Goal: Find specific page/section: Find specific page/section

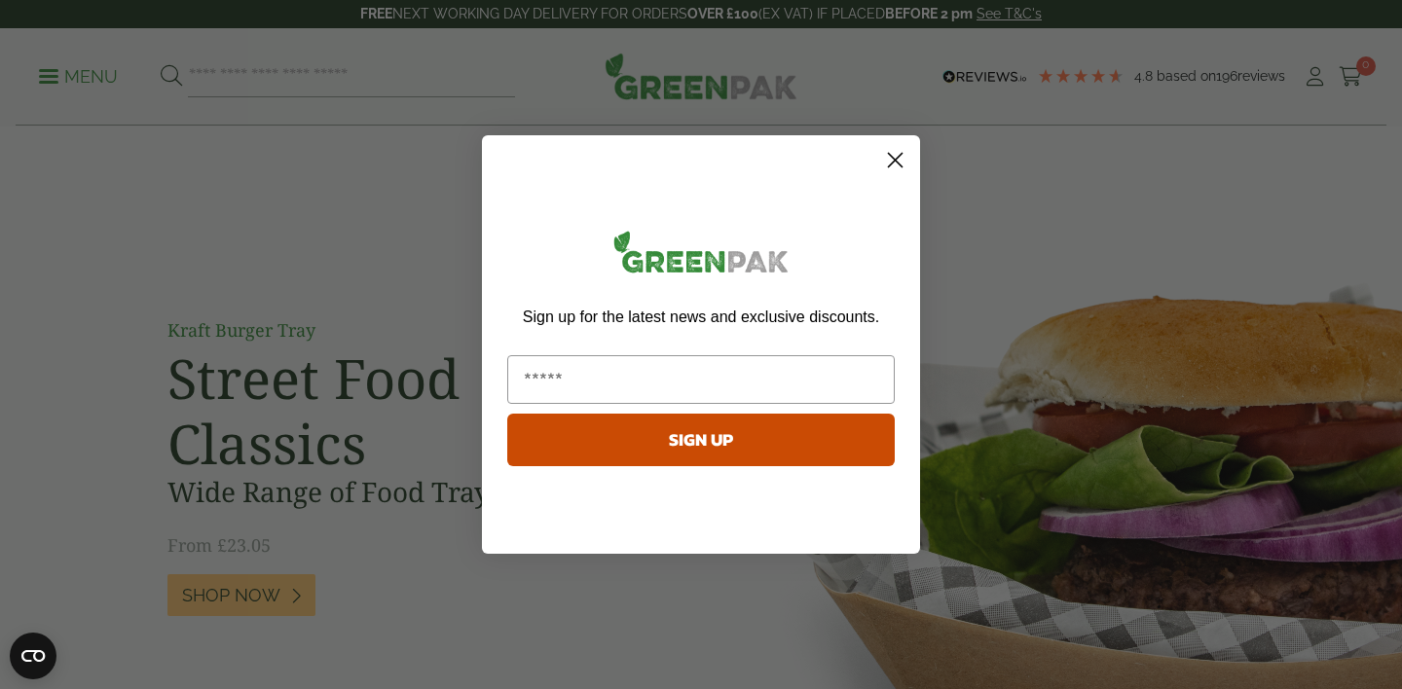
click at [898, 162] on circle "Close dialog" at bounding box center [895, 160] width 32 height 32
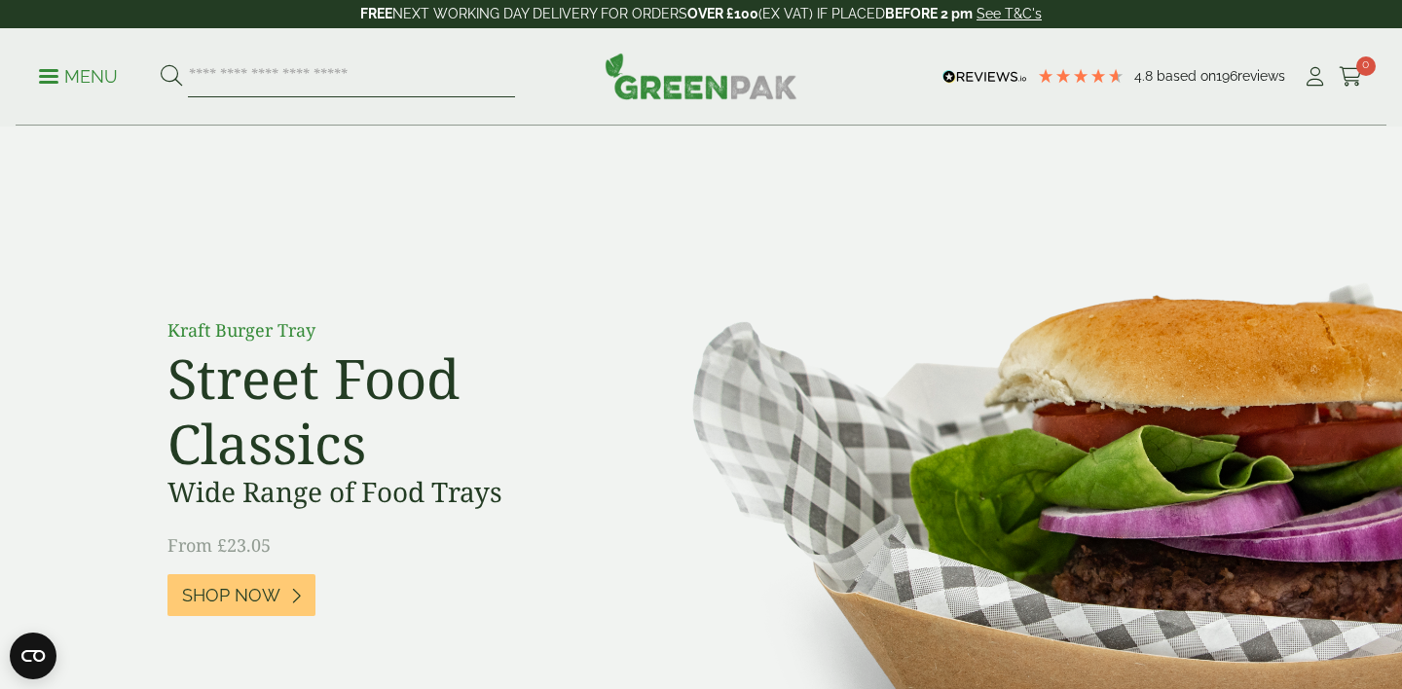
click at [319, 81] on input "search" at bounding box center [351, 76] width 327 height 41
click at [373, 59] on input "search" at bounding box center [351, 76] width 327 height 41
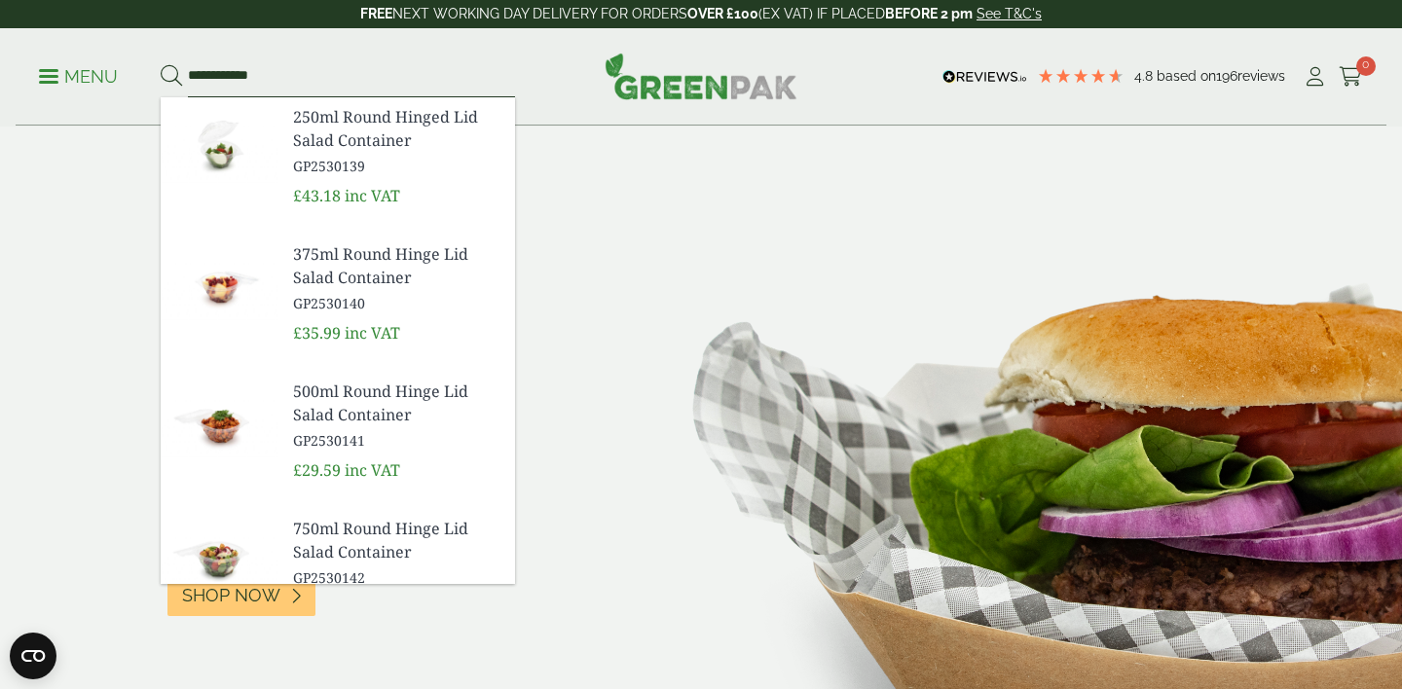
type input "**********"
click at [161, 64] on button at bounding box center [171, 76] width 21 height 25
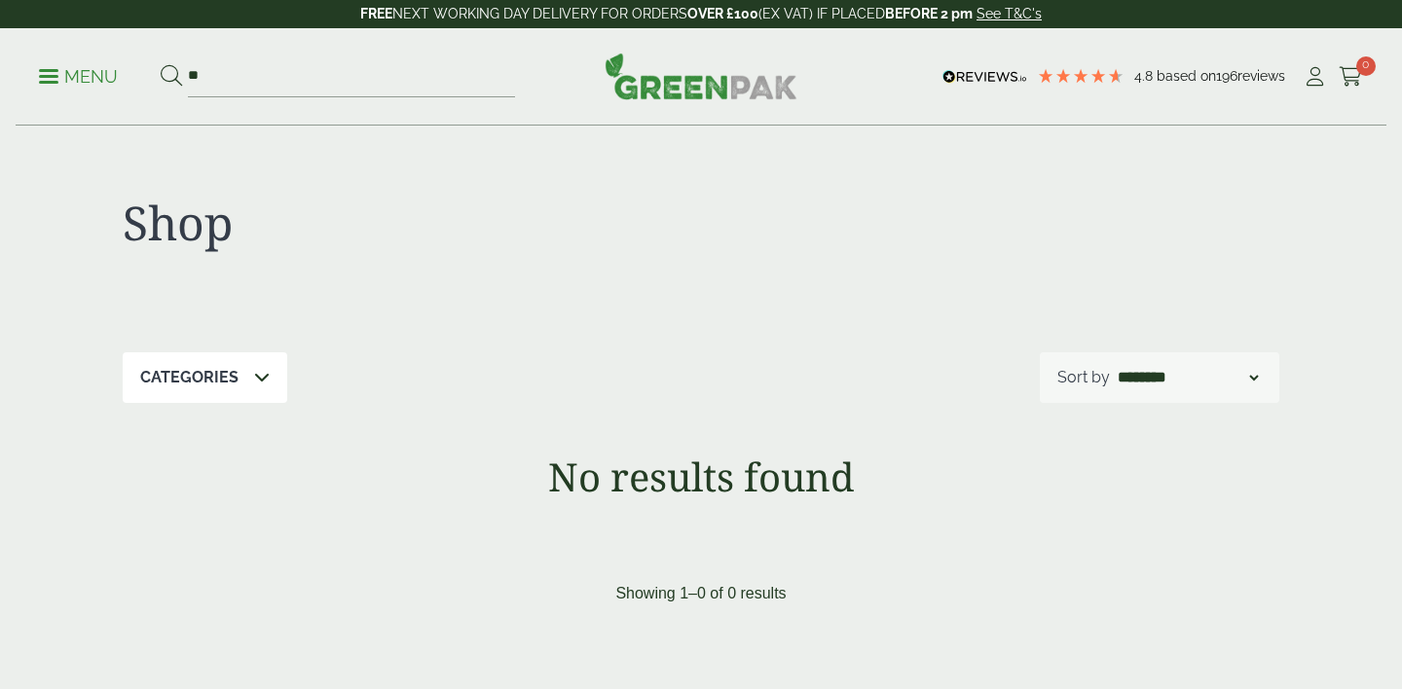
type input "*"
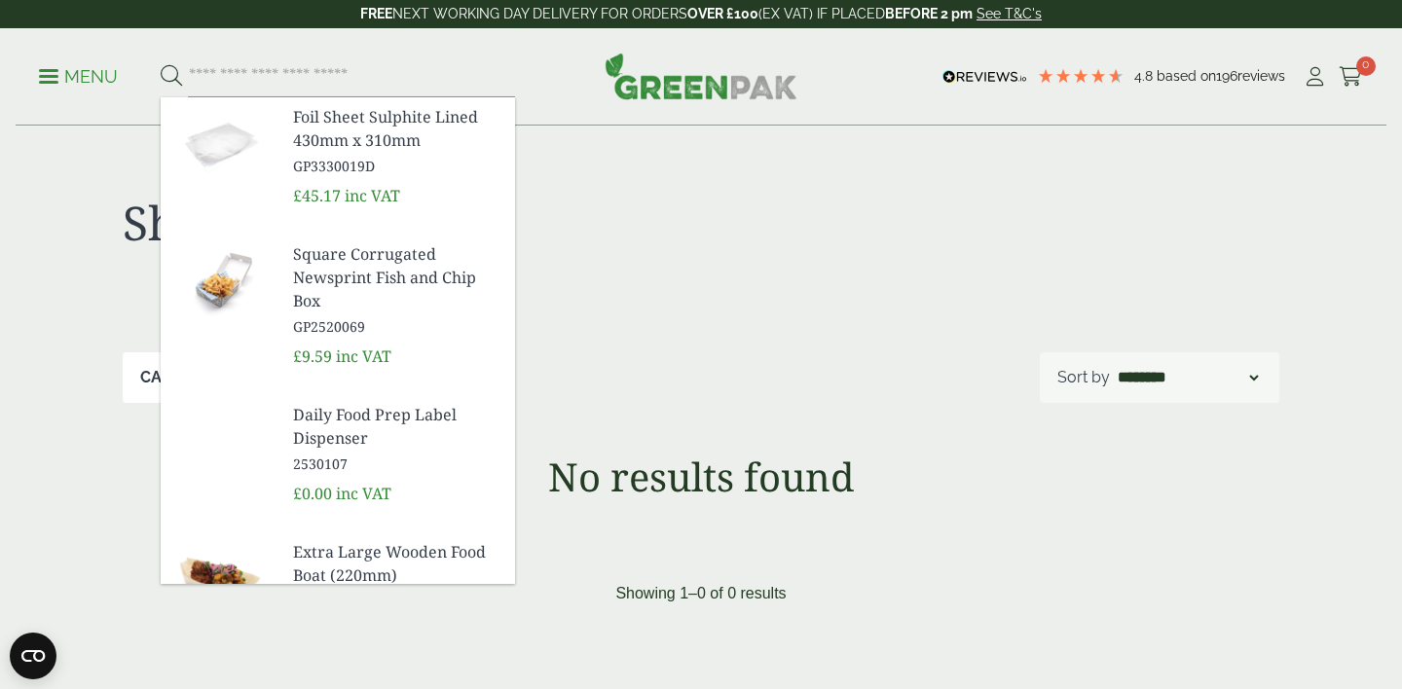
click at [94, 66] on p "Menu" at bounding box center [78, 76] width 79 height 23
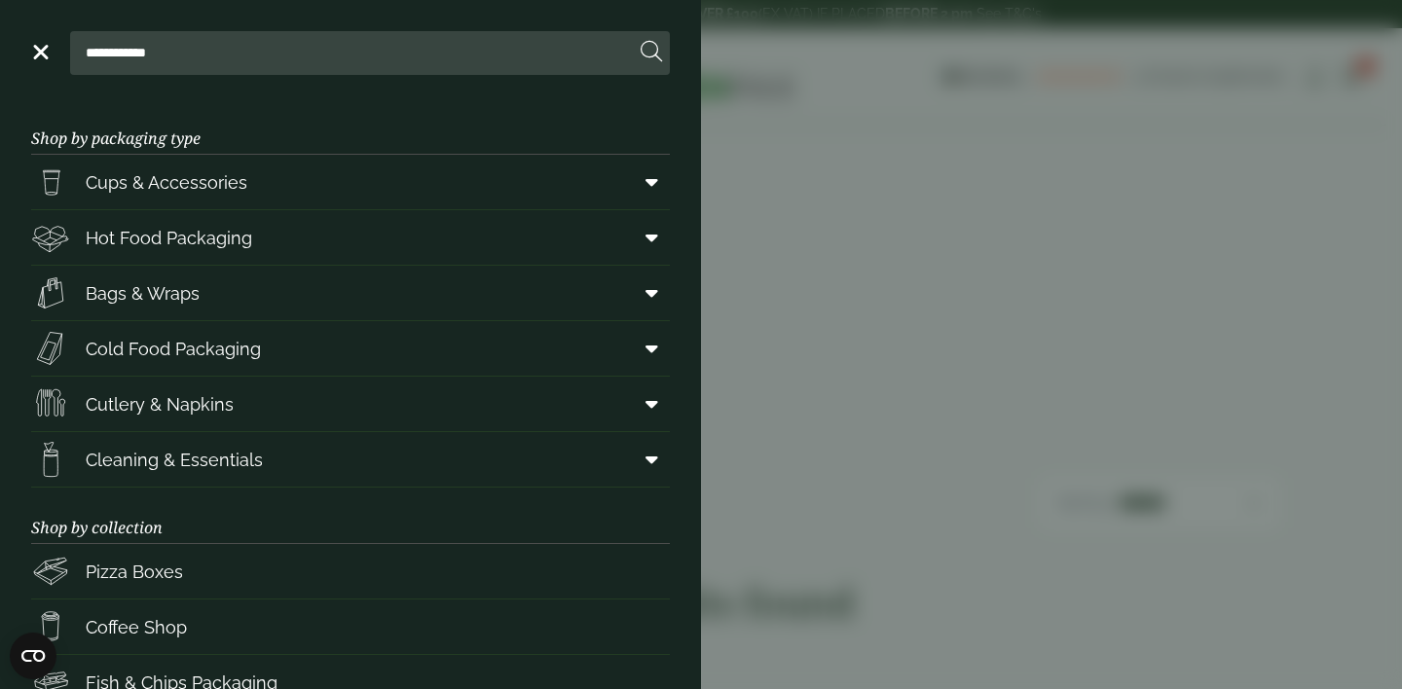
click at [819, 219] on aside "**********" at bounding box center [701, 344] width 1402 height 689
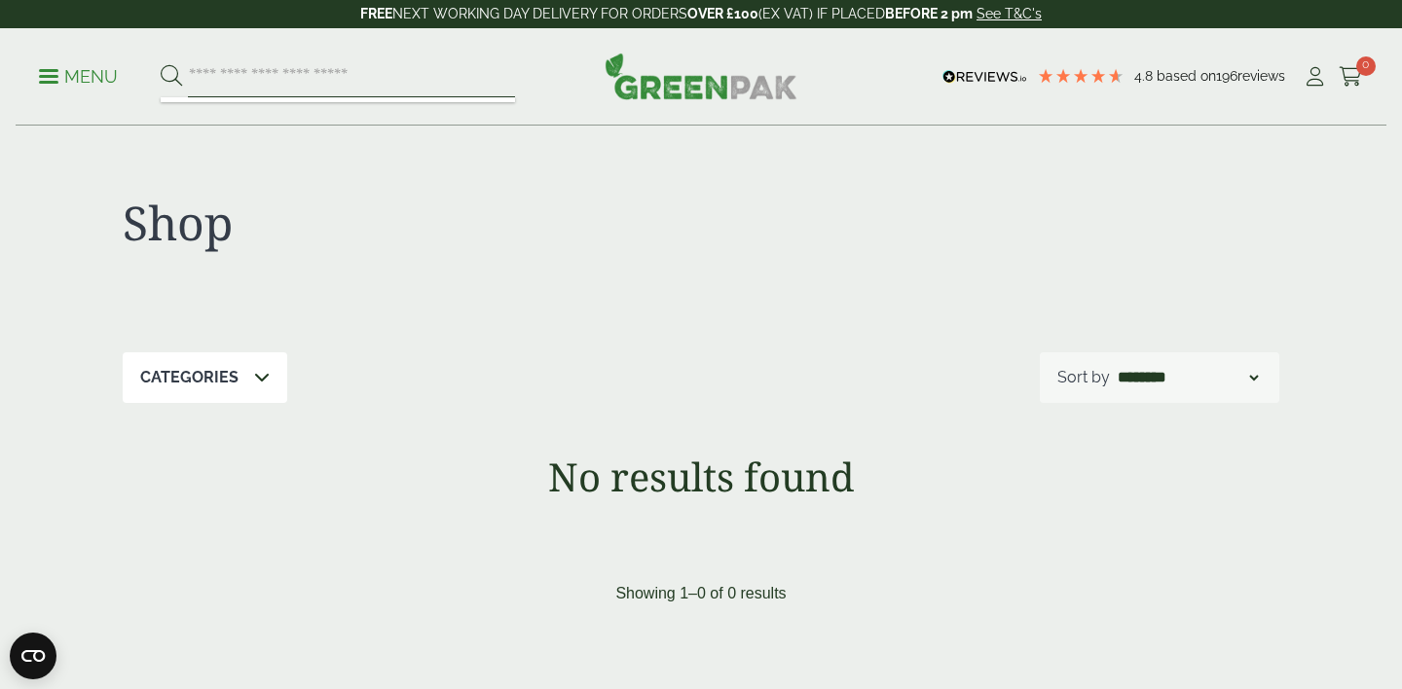
click at [280, 76] on input "search" at bounding box center [351, 76] width 327 height 41
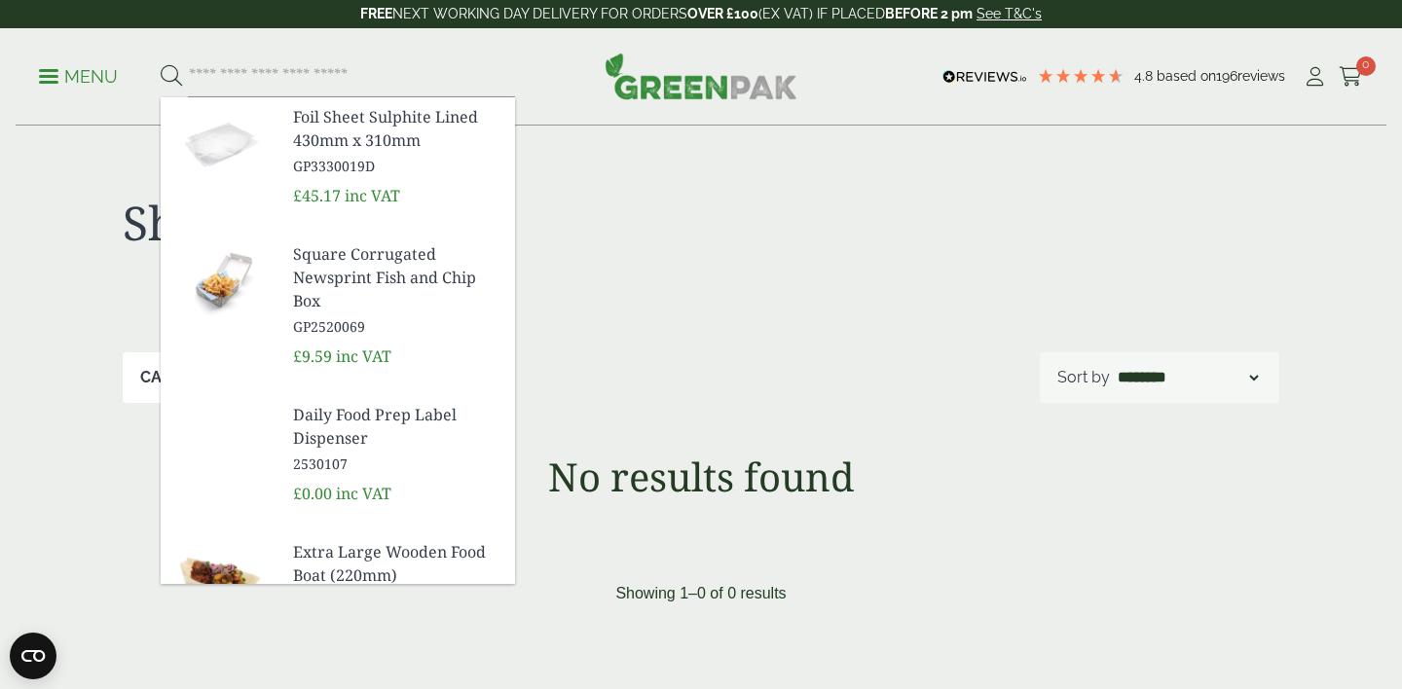
click at [350, 148] on span "Foil Sheet Sulphite Lined 430mm x 310mm" at bounding box center [396, 128] width 206 height 47
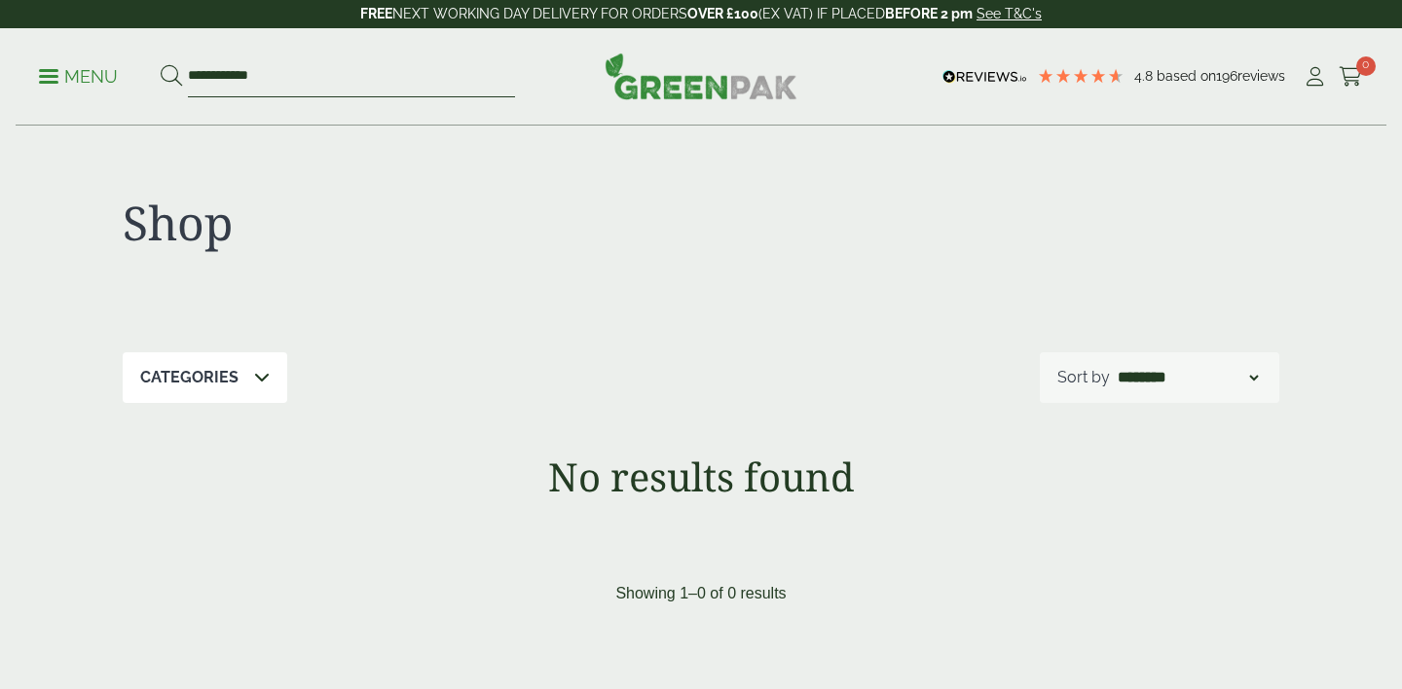
click at [255, 74] on input "**********" at bounding box center [351, 76] width 327 height 41
type input "*"
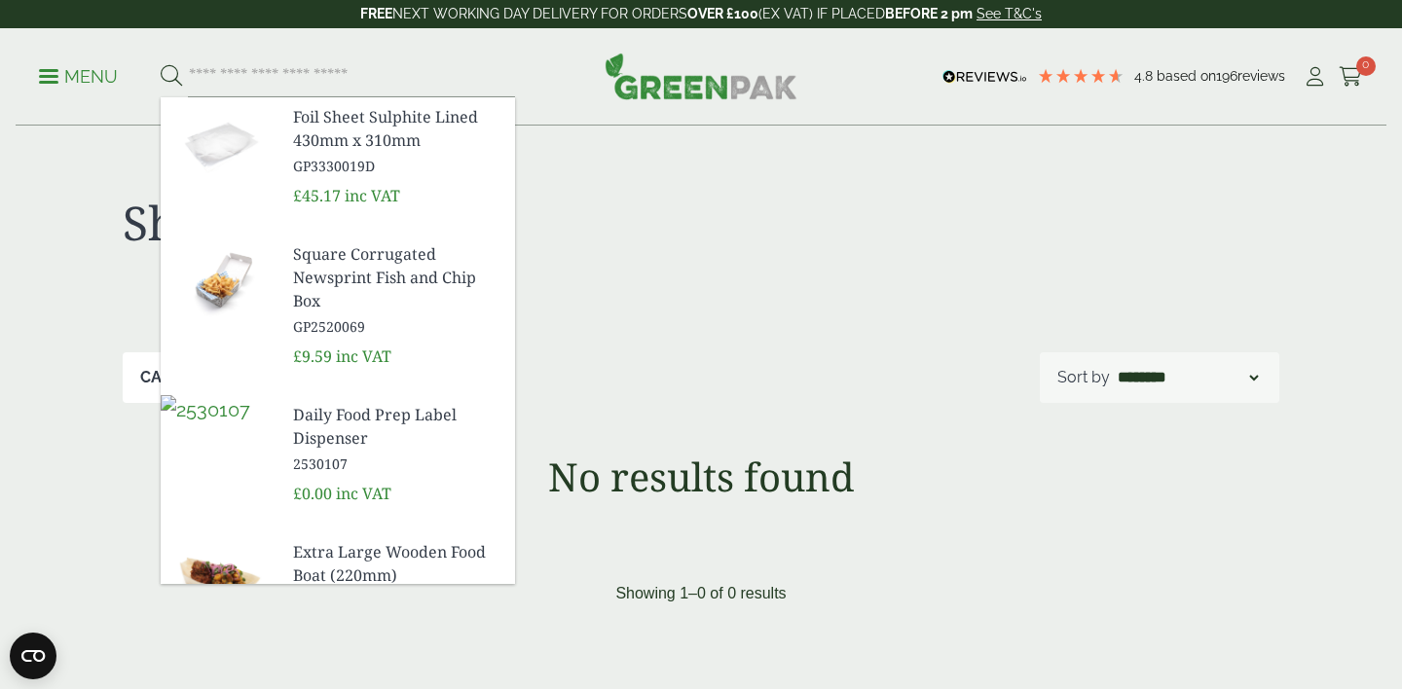
click at [83, 69] on p "Menu" at bounding box center [78, 76] width 79 height 23
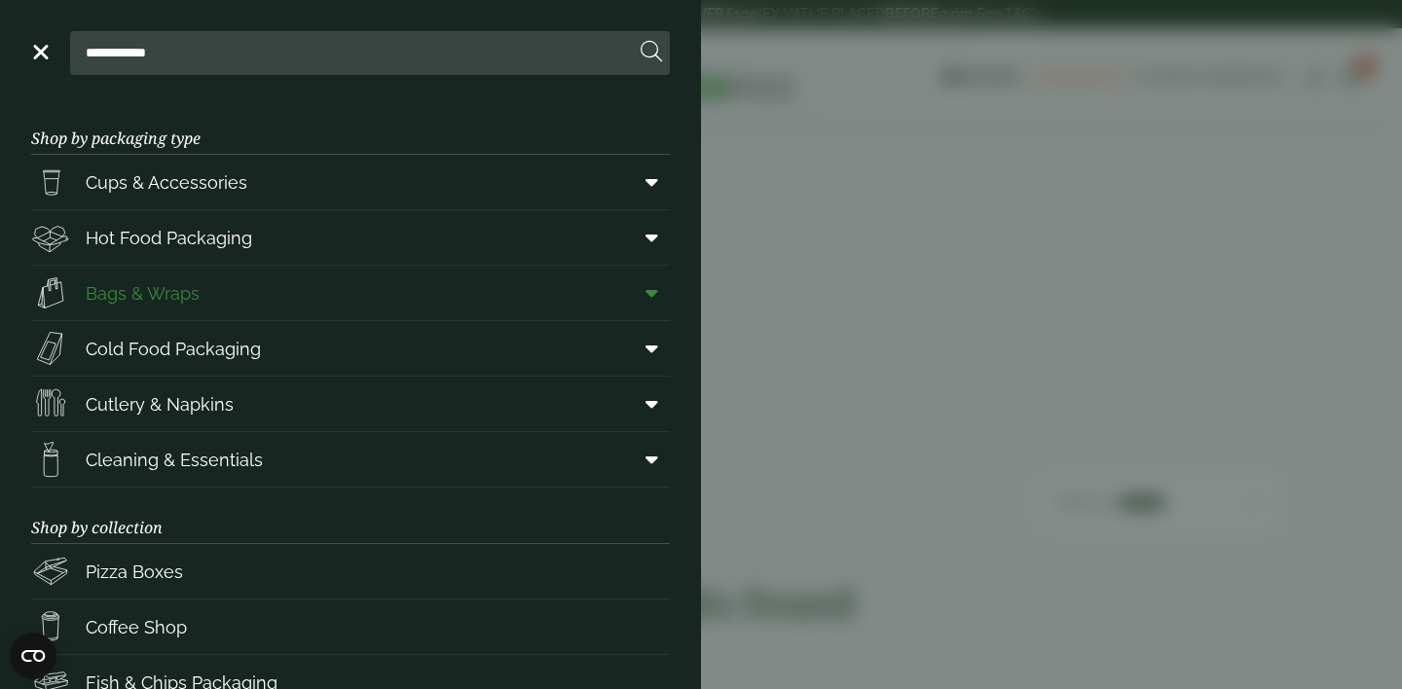
click at [648, 283] on icon at bounding box center [652, 292] width 13 height 19
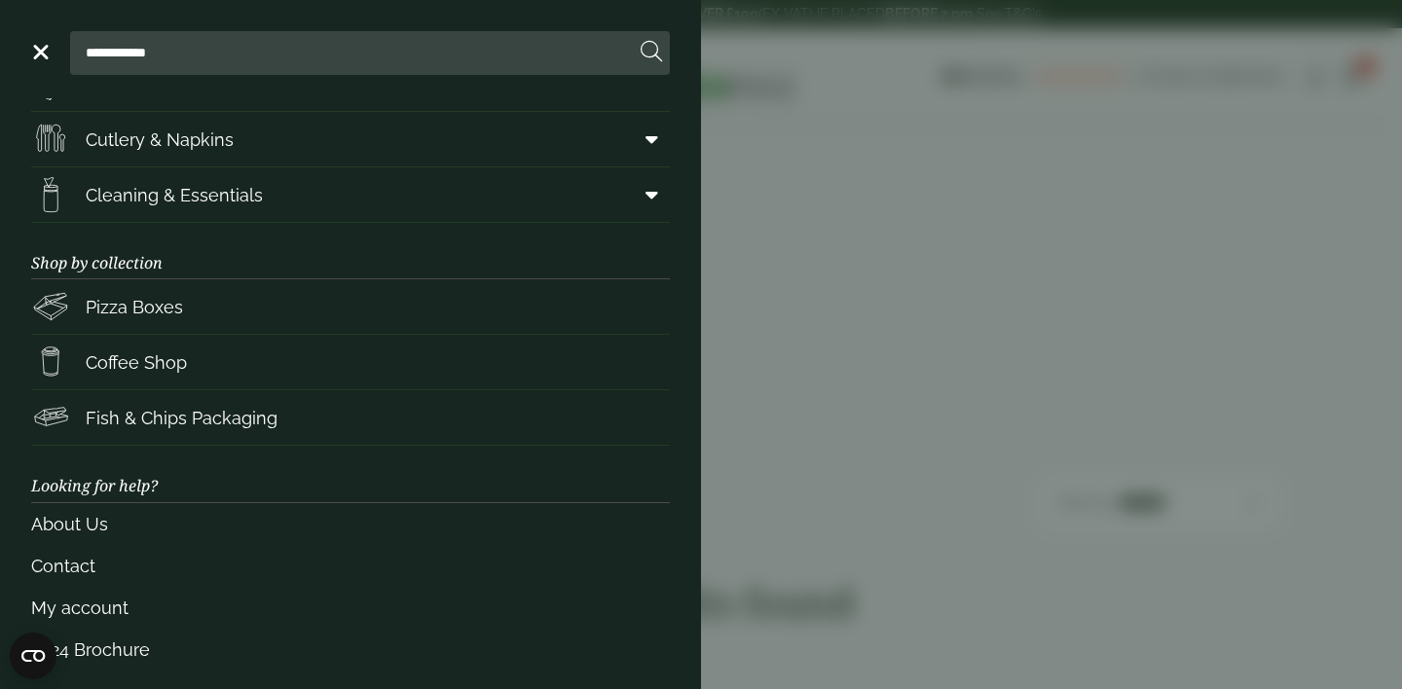
scroll to position [419, 0]
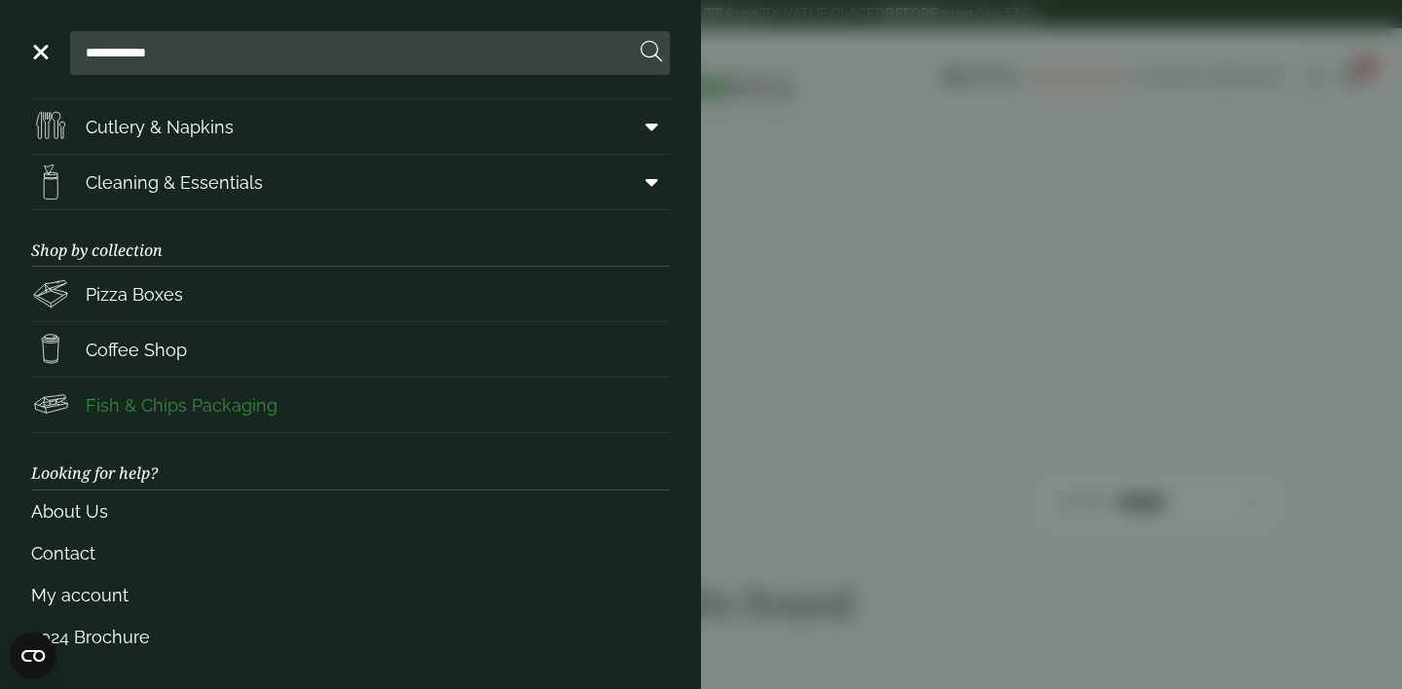
click at [228, 407] on span "Fish & Chips Packaging" at bounding box center [182, 405] width 192 height 26
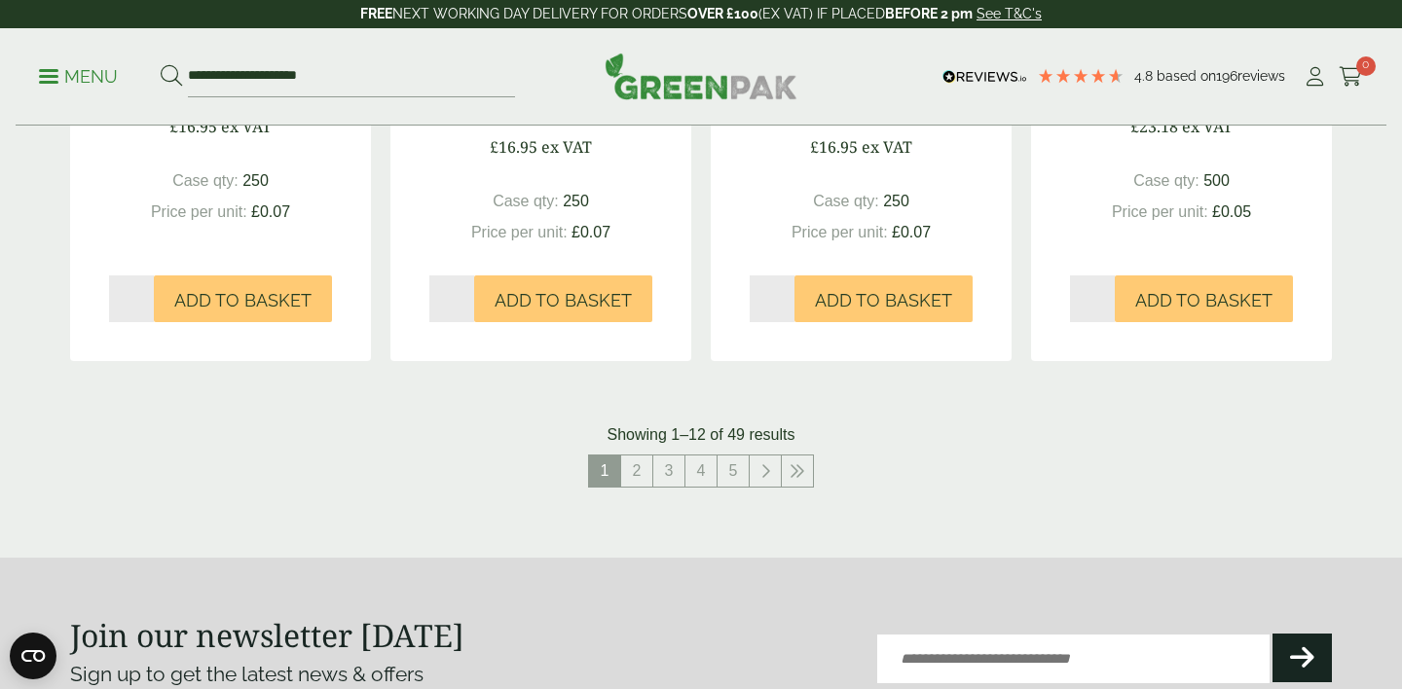
scroll to position [2108, 0]
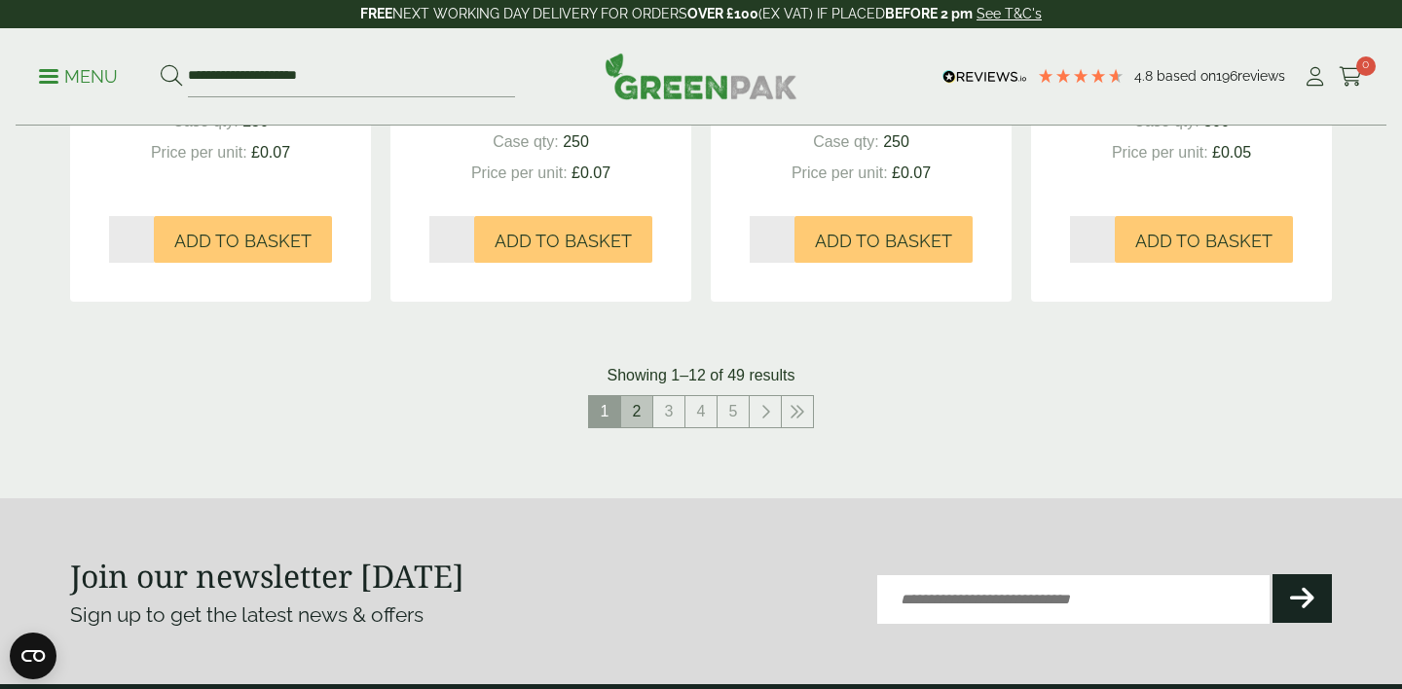
click at [639, 418] on link "2" at bounding box center [636, 411] width 31 height 31
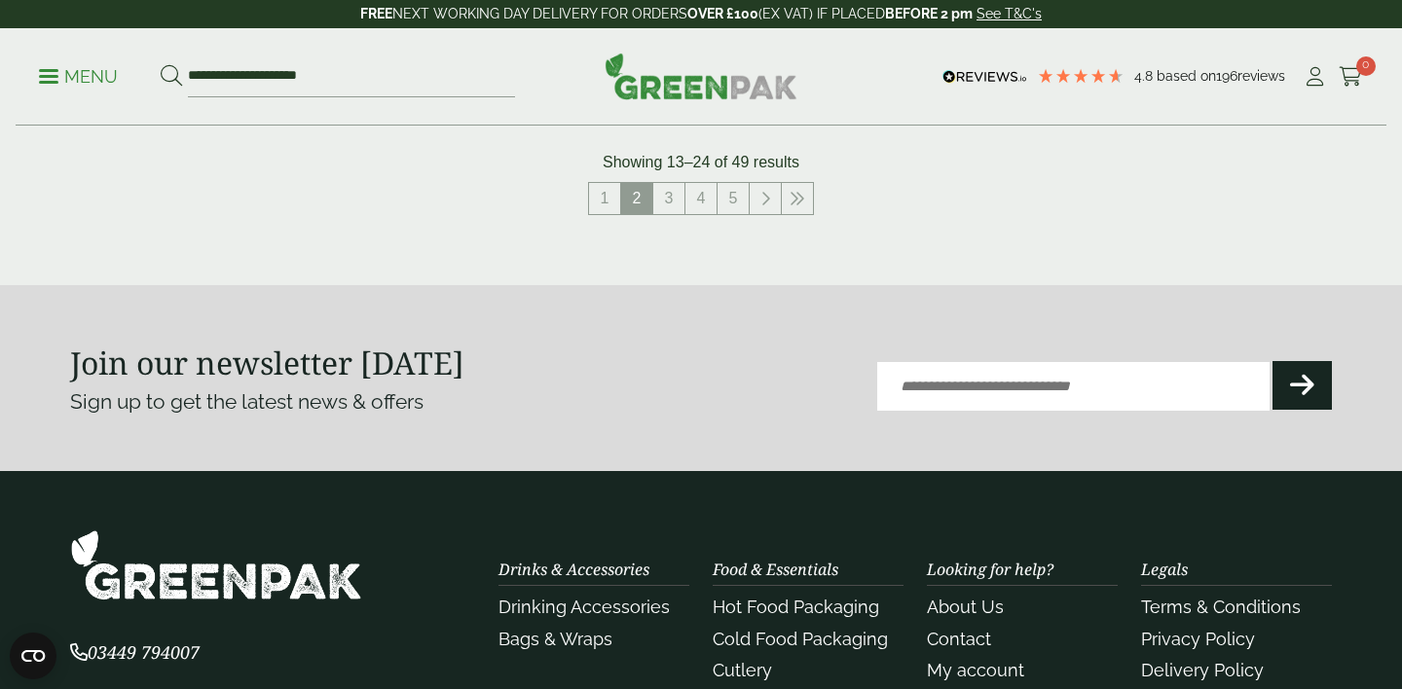
scroll to position [2296, 0]
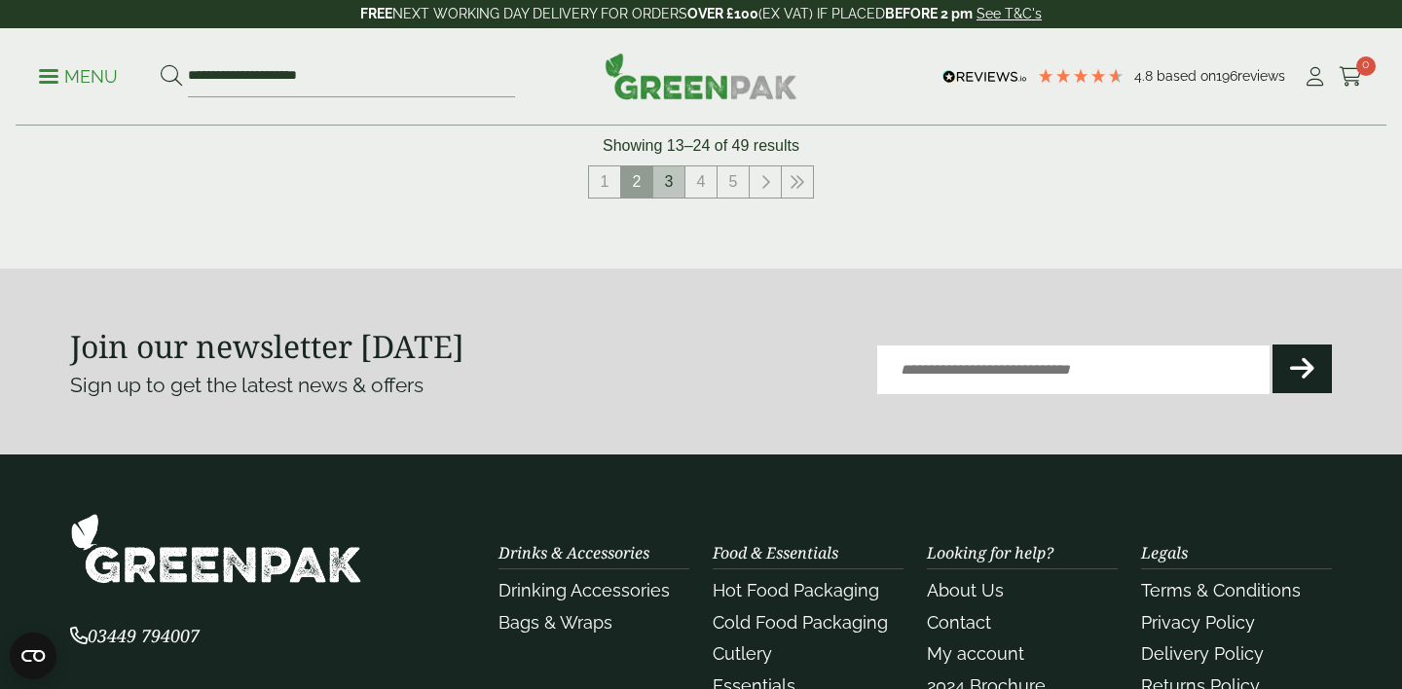
click at [661, 183] on link "3" at bounding box center [668, 182] width 31 height 31
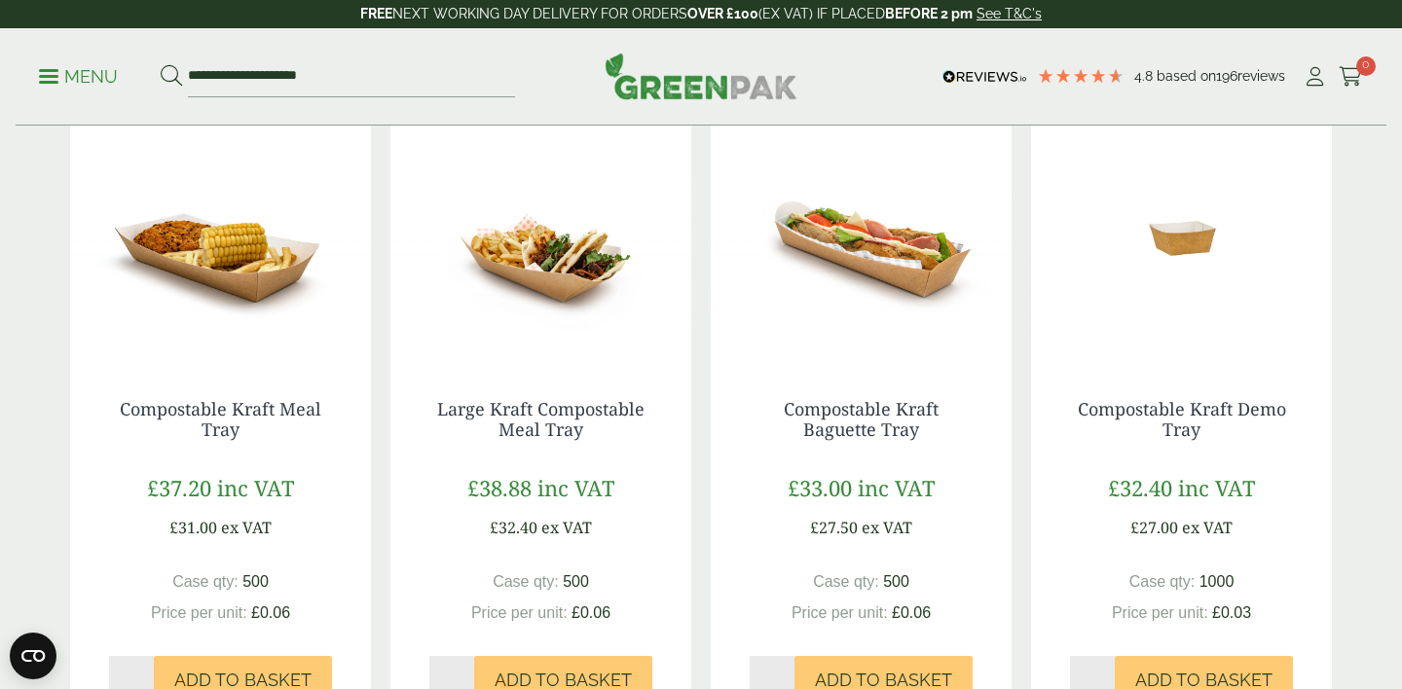
scroll to position [2204, 0]
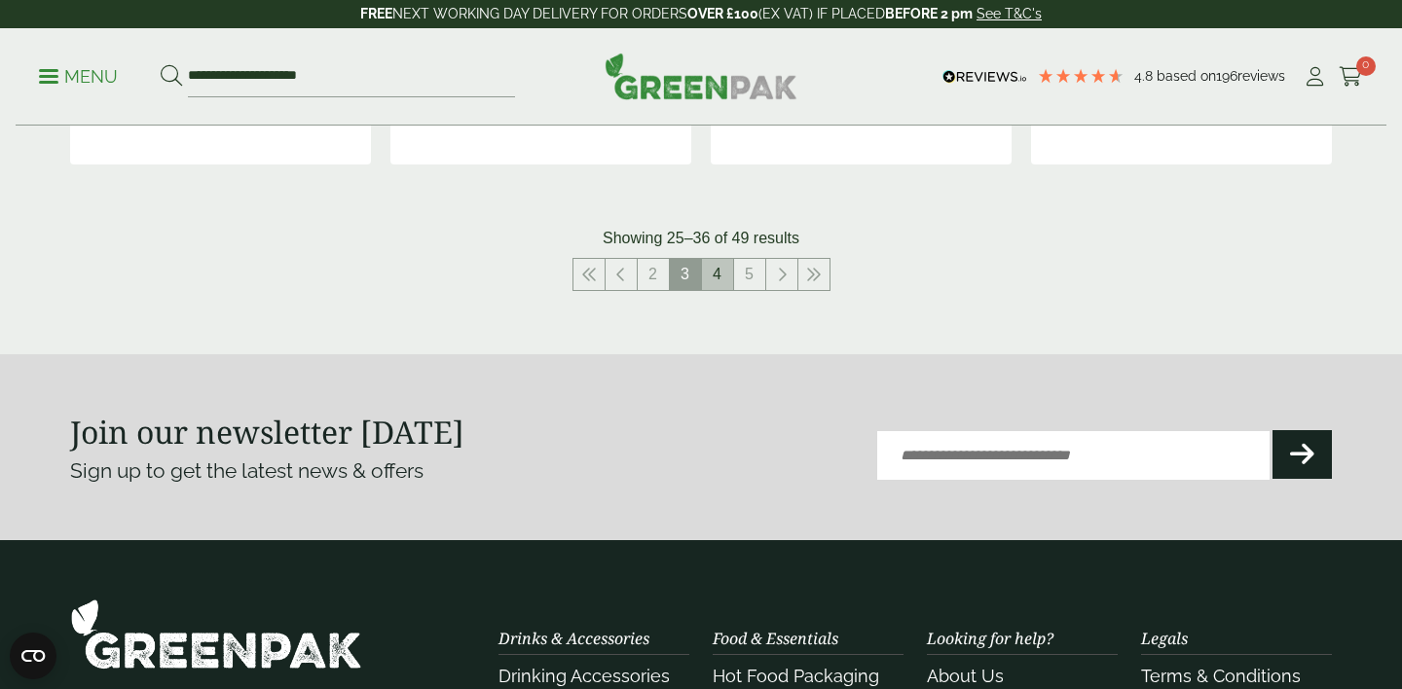
click at [716, 270] on link "4" at bounding box center [717, 274] width 31 height 31
